Goal: Task Accomplishment & Management: Manage account settings

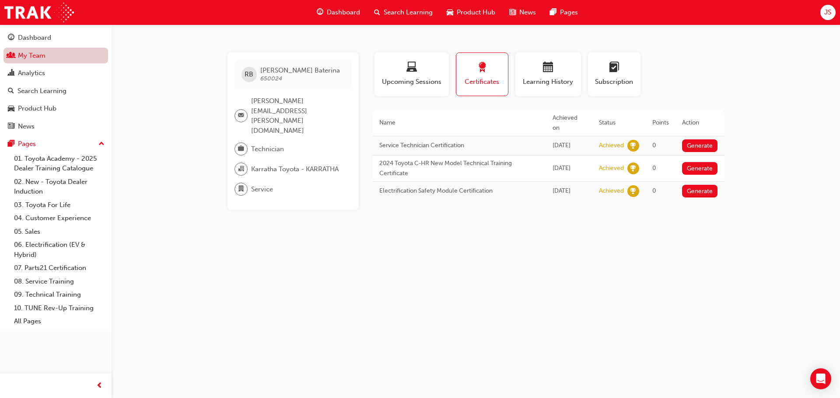
click at [12, 55] on span "people-icon" at bounding box center [11, 56] width 7 height 8
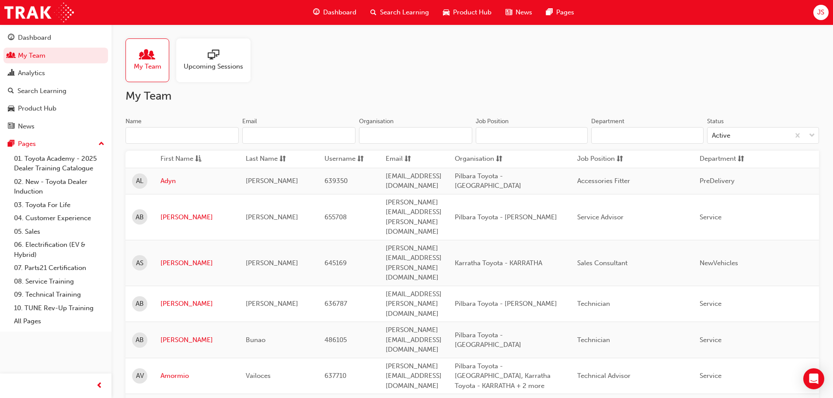
scroll to position [437, 0]
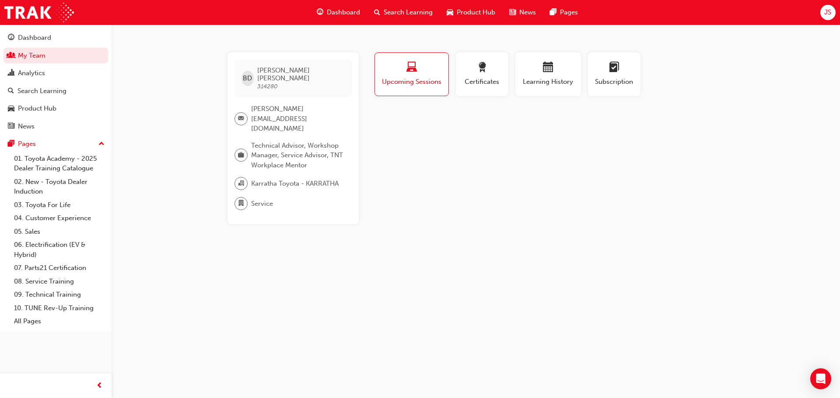
click at [401, 61] on button "Upcoming Sessions" at bounding box center [411, 74] width 74 height 44
click at [471, 68] on div "button" at bounding box center [481, 69] width 39 height 14
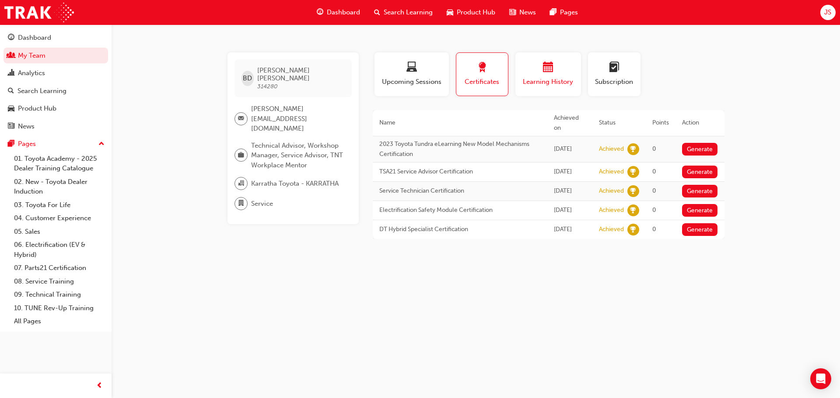
click at [525, 69] on div "button" at bounding box center [548, 69] width 52 height 14
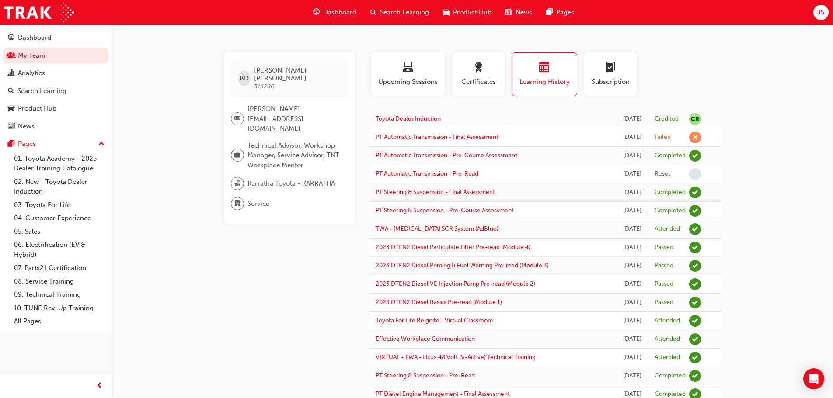
click at [821, 13] on span "JS" at bounding box center [820, 12] width 7 height 10
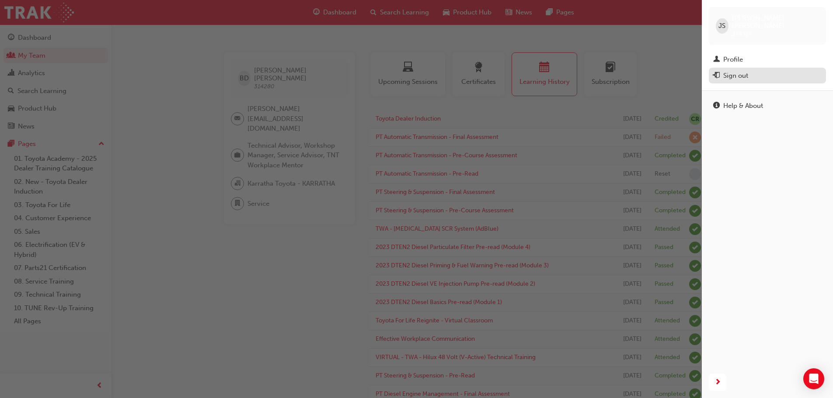
click at [732, 71] on div "Sign out" at bounding box center [735, 76] width 25 height 10
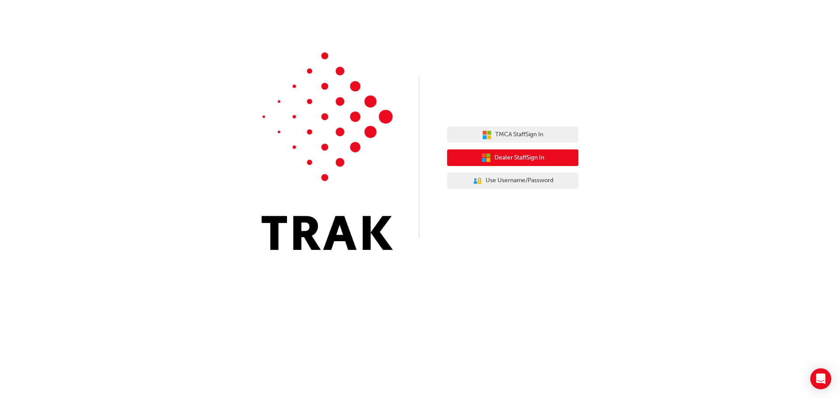
click at [498, 156] on span "Dealer Staff Sign In" at bounding box center [519, 158] width 50 height 10
